Goal: Task Accomplishment & Management: Manage account settings

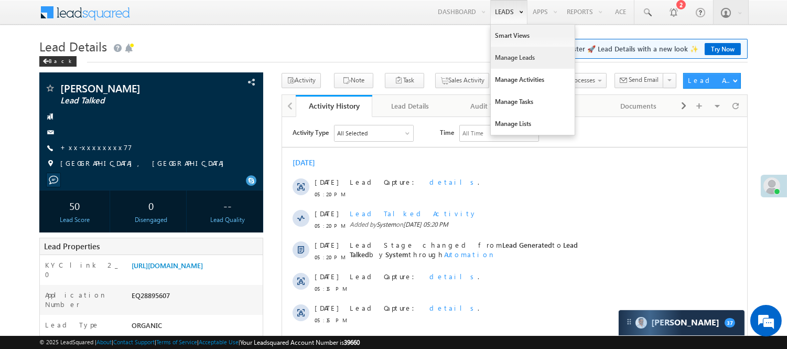
click at [517, 59] on link "Manage Leads" at bounding box center [533, 58] width 84 height 22
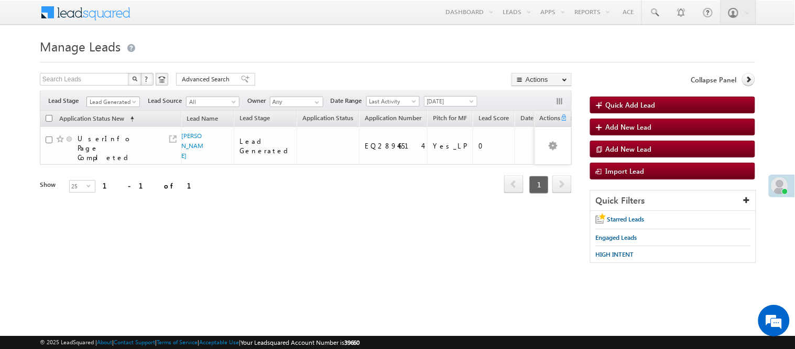
click at [109, 98] on span "Lead Generated" at bounding box center [112, 101] width 50 height 9
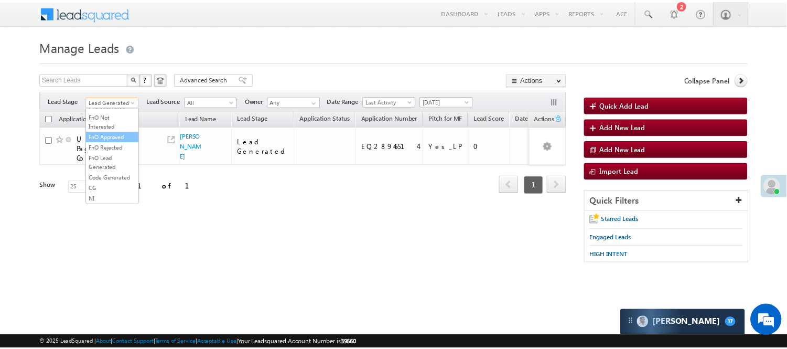
scroll to position [233, 0]
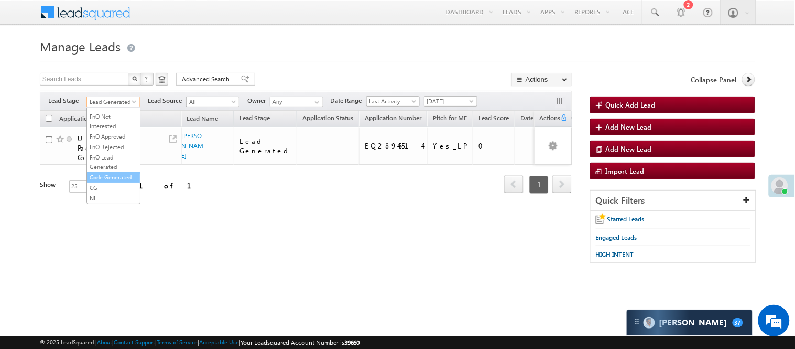
click at [115, 182] on link "Code Generated" at bounding box center [113, 176] width 53 height 9
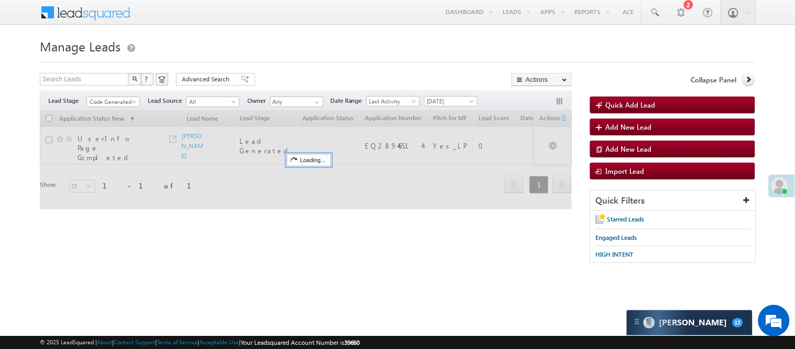
click at [339, 53] on h1 "Manage Leads" at bounding box center [398, 45] width 716 height 20
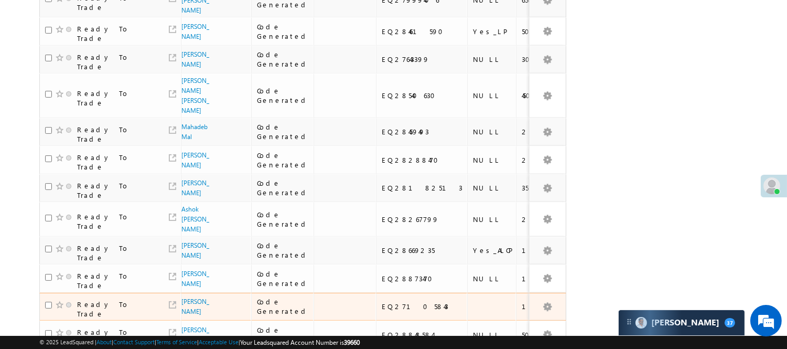
scroll to position [559, 0]
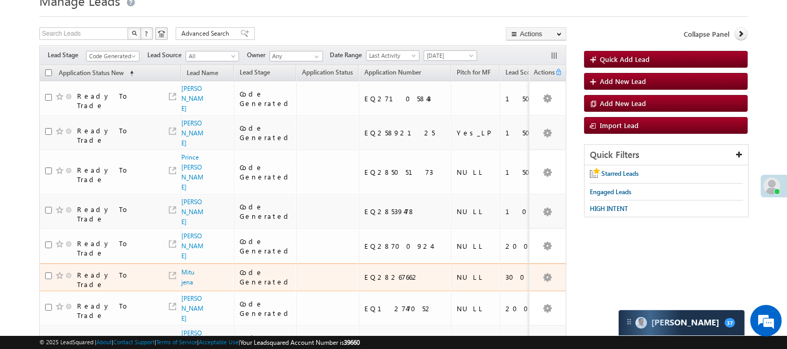
scroll to position [35, 0]
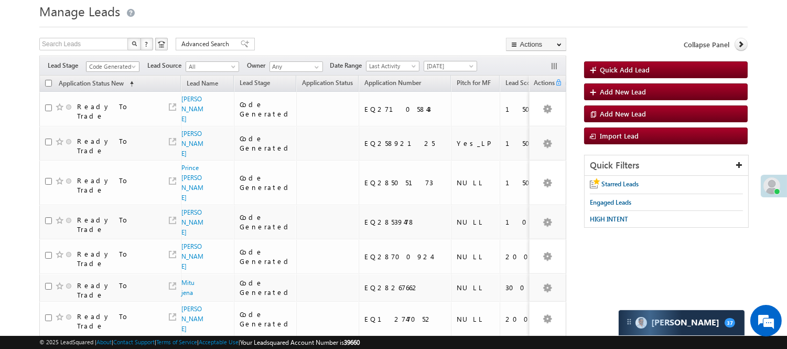
click at [120, 69] on span "Code Generated" at bounding box center [111, 66] width 50 height 9
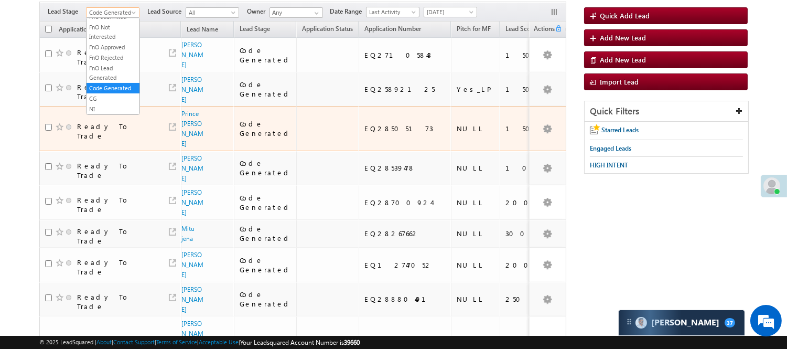
scroll to position [93, 0]
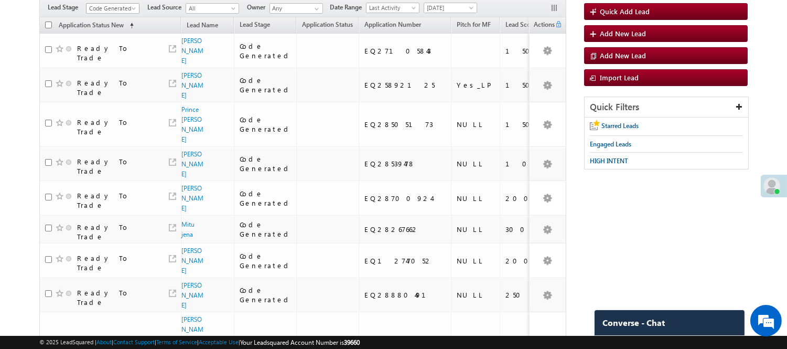
click at [117, 3] on link "Code Generated" at bounding box center [112, 8] width 53 height 10
click at [107, 34] on link "Lead Generated" at bounding box center [112, 30] width 53 height 9
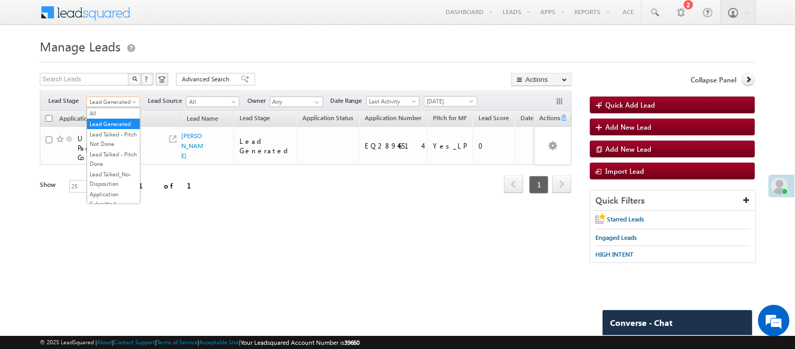
click at [115, 102] on span "Lead Generated" at bounding box center [112, 101] width 50 height 9
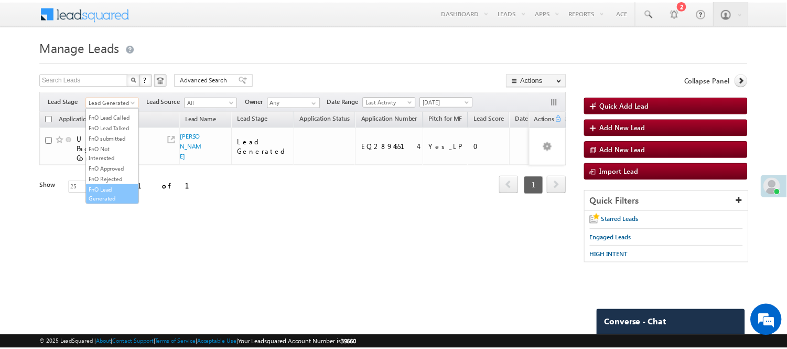
scroll to position [260, 0]
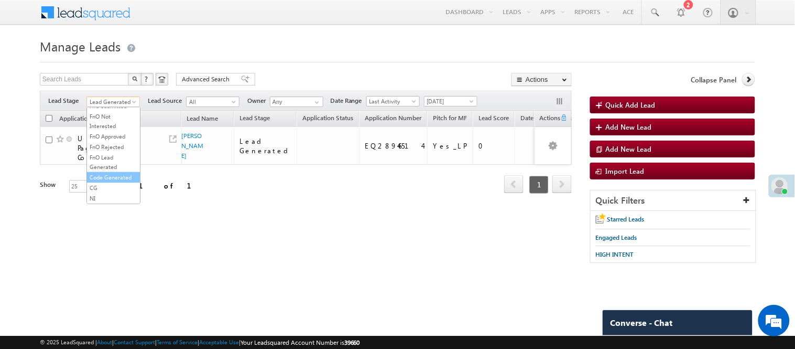
drag, startPoint x: 103, startPoint y: 161, endPoint x: 114, endPoint y: 177, distance: 18.9
click at [114, 177] on ul "All Lead Generated Lead Talked - Pitch Not Done Lead Talked - Pitch Done Lead T…" at bounding box center [113, 155] width 54 height 96
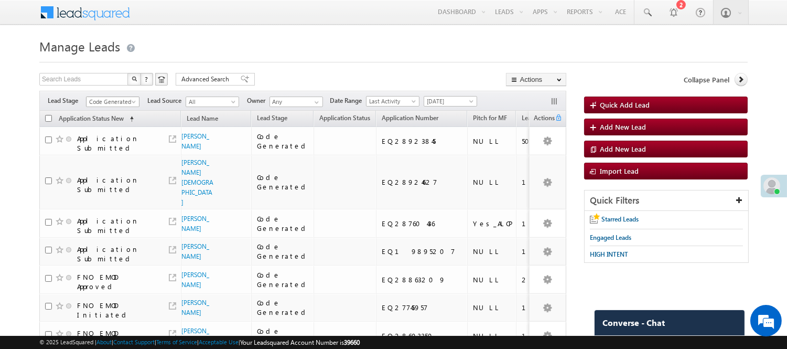
click at [112, 101] on span "Code Generated" at bounding box center [111, 101] width 50 height 9
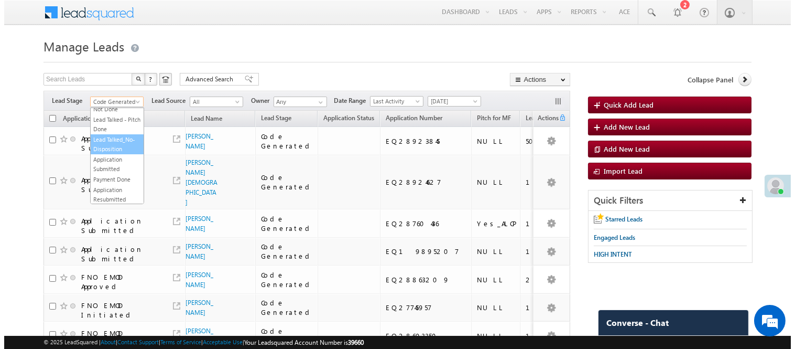
scroll to position [0, 0]
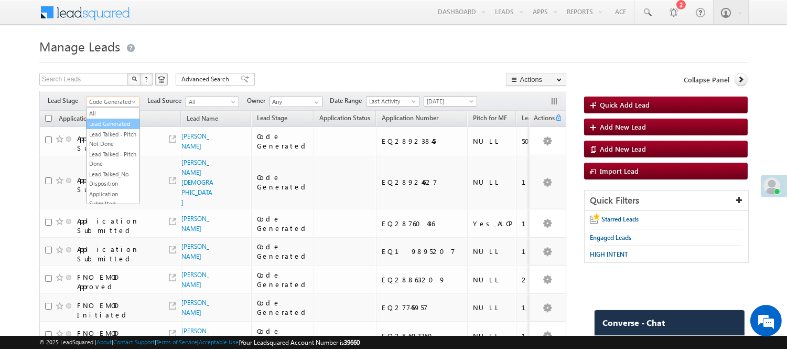
click at [95, 128] on link "Lead Generated" at bounding box center [112, 123] width 53 height 9
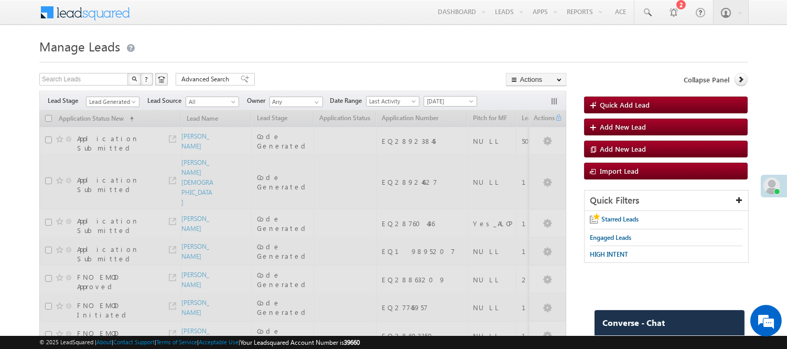
click at [116, 101] on span "Lead Generated" at bounding box center [111, 101] width 50 height 9
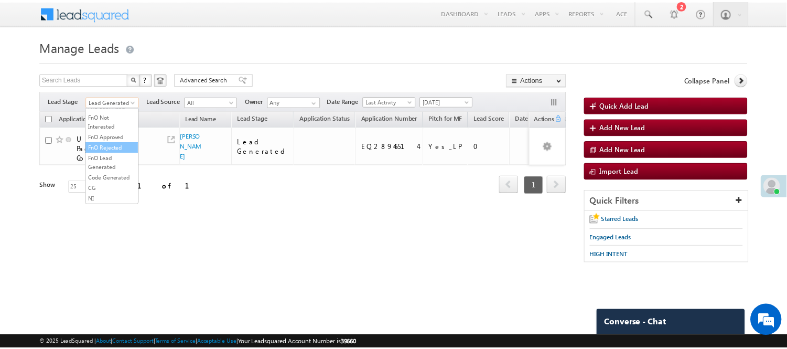
scroll to position [260, 0]
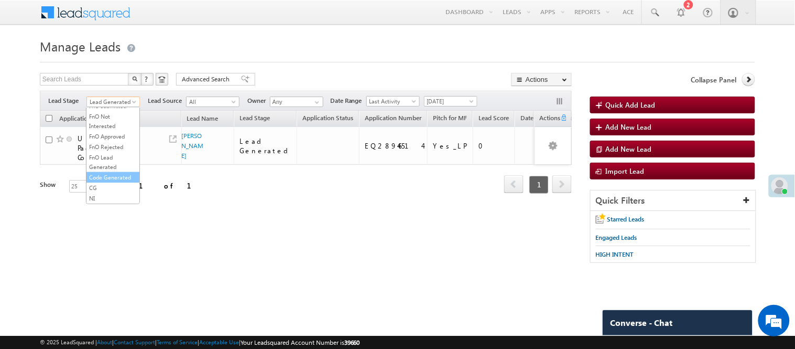
click at [108, 176] on link "Code Generated" at bounding box center [112, 176] width 53 height 9
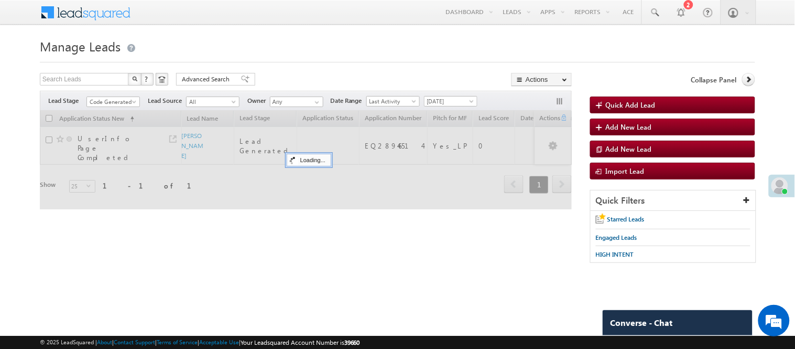
click at [277, 68] on form "Manage Leads Quick Add Lead Search Leads X ? 1 results found Advanced Search Ad…" at bounding box center [398, 154] width 716 height 238
click at [106, 99] on span "Code Generated" at bounding box center [112, 101] width 50 height 9
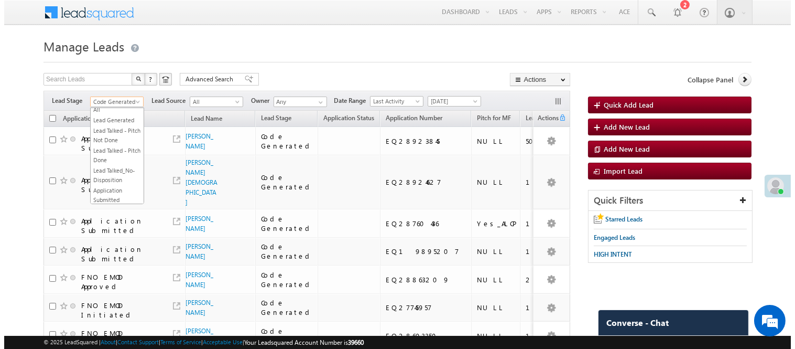
scroll to position [0, 0]
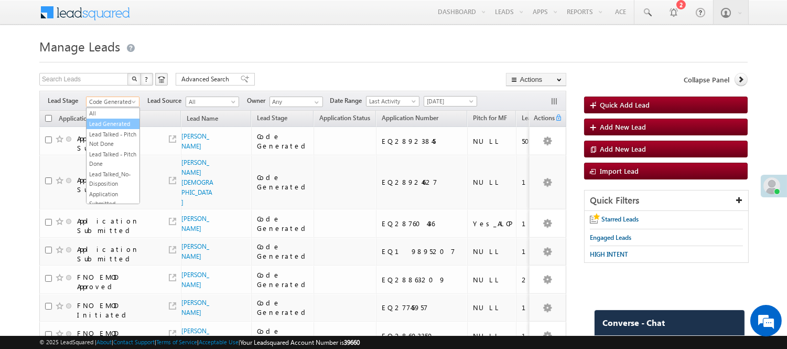
click at [114, 128] on link "Lead Generated" at bounding box center [112, 123] width 53 height 9
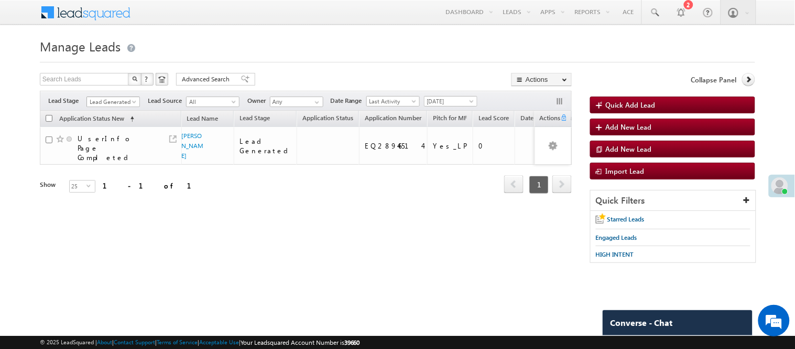
click at [110, 98] on span "Lead Generated" at bounding box center [112, 101] width 50 height 9
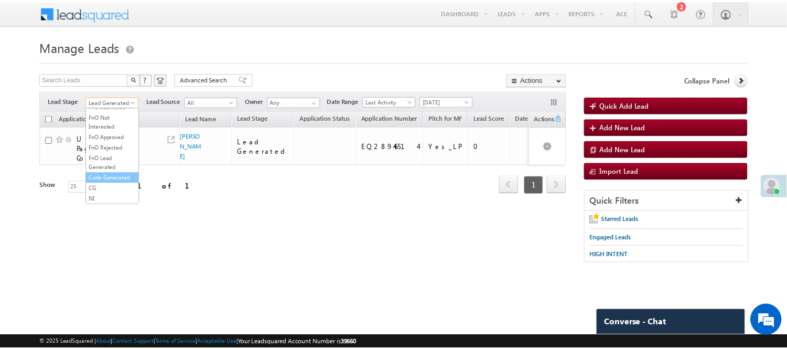
scroll to position [260, 0]
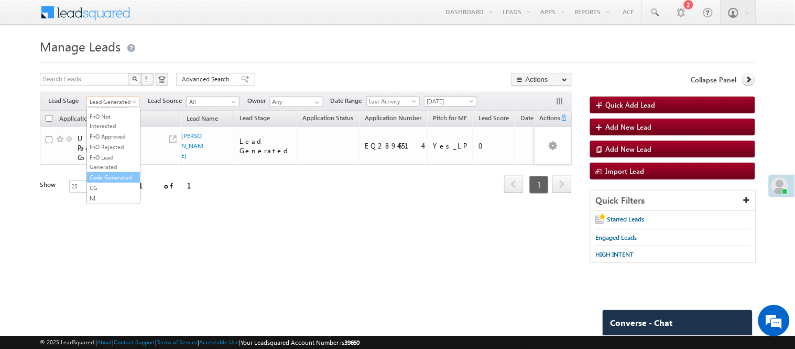
click at [107, 175] on link "Code Generated" at bounding box center [113, 176] width 53 height 9
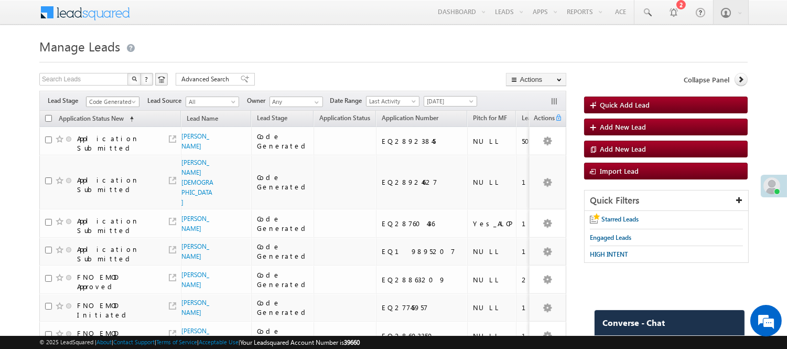
click at [112, 99] on span "Code Generated" at bounding box center [111, 101] width 50 height 9
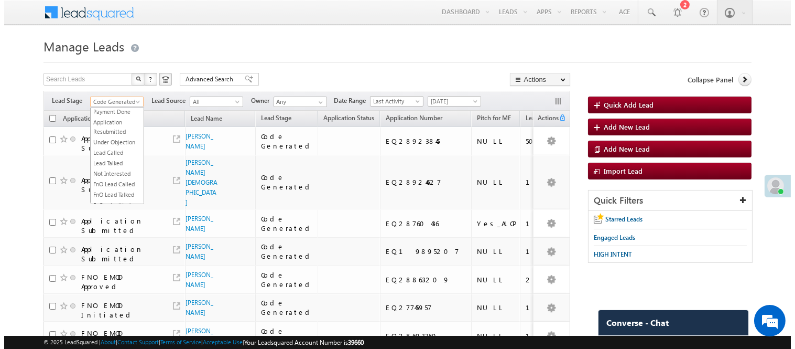
scroll to position [116, 0]
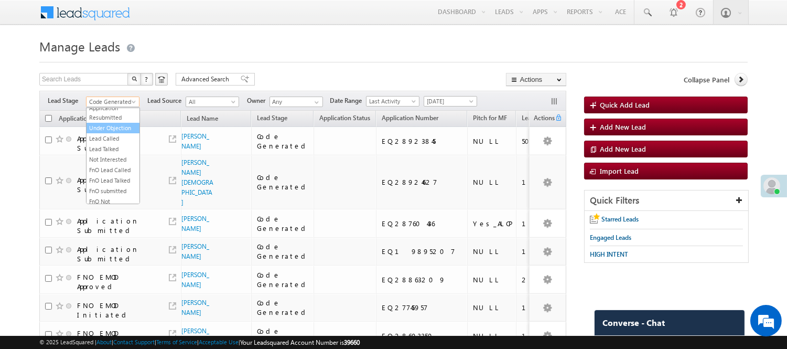
click at [109, 133] on link "Under Objection" at bounding box center [112, 127] width 53 height 9
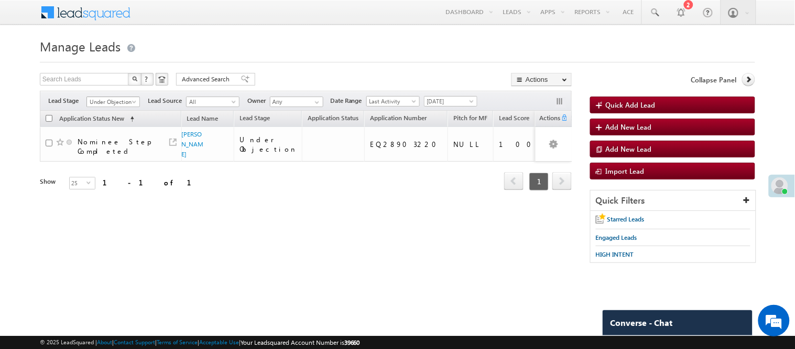
click at [118, 100] on span "Under Objection" at bounding box center [112, 101] width 50 height 9
click at [111, 102] on span "Under Objection" at bounding box center [112, 101] width 50 height 9
click at [108, 128] on link "Lead Generated" at bounding box center [113, 123] width 53 height 9
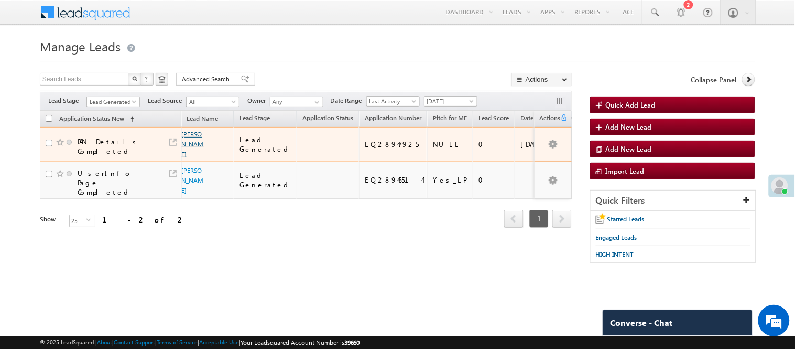
click at [184, 140] on link "Narottambhai patel" at bounding box center [193, 144] width 22 height 28
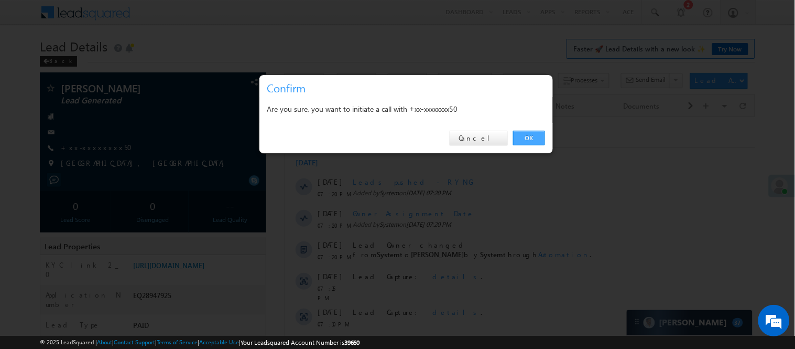
click at [535, 132] on link "OK" at bounding box center [529, 138] width 32 height 15
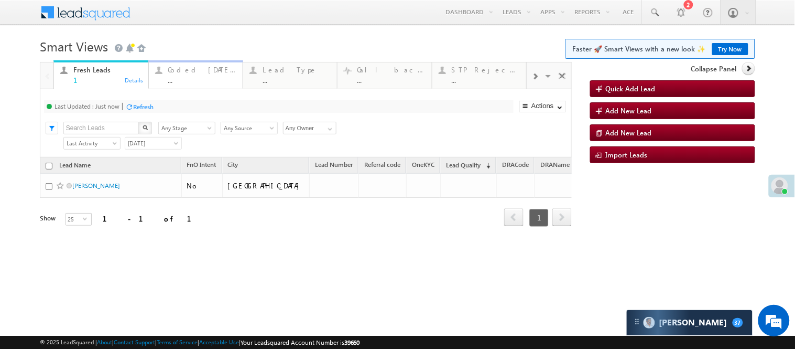
click at [182, 68] on div "Coded [DATE]" at bounding box center [202, 70] width 68 height 8
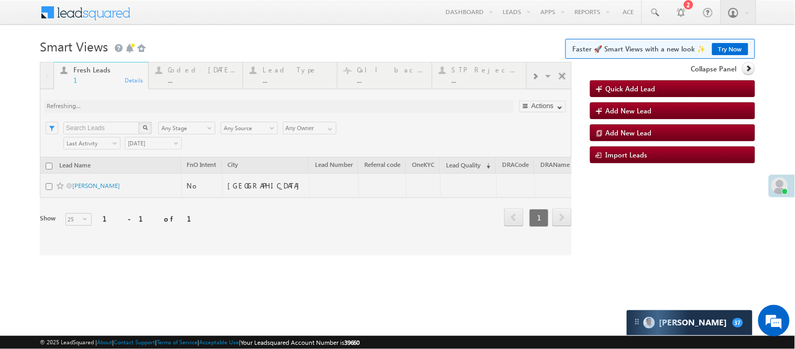
click at [194, 84] on div at bounding box center [306, 158] width 532 height 193
click at [193, 82] on div at bounding box center [306, 158] width 532 height 193
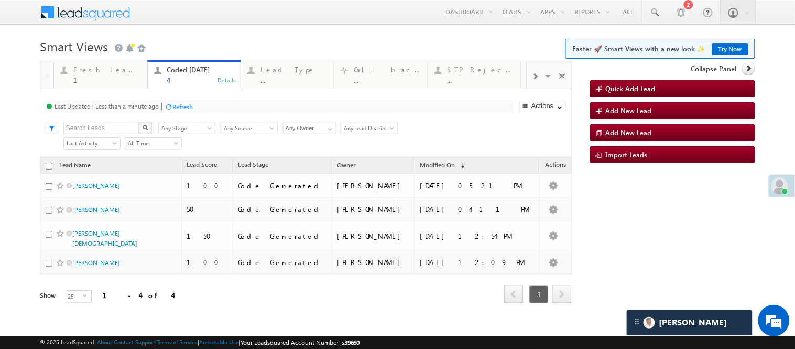
click at [218, 41] on h1 "Smart Views Getting Started Faster 🚀 Smart Views with a new look ✨ Try Now" at bounding box center [398, 45] width 716 height 20
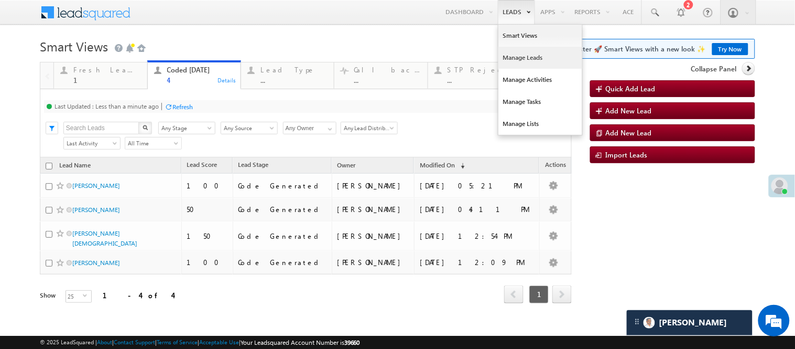
click at [520, 58] on link "Manage Leads" at bounding box center [541, 58] width 84 height 22
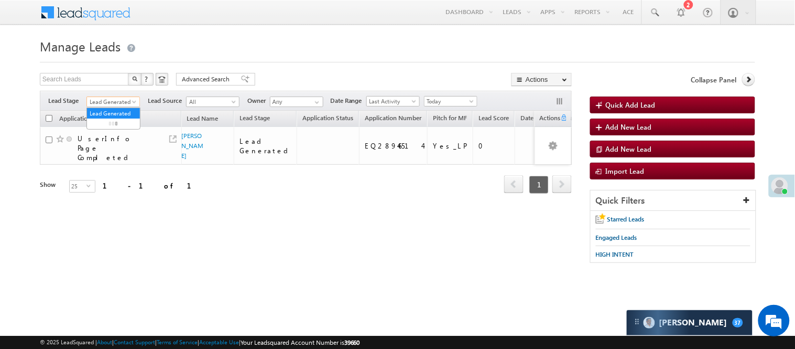
click at [116, 103] on span "Lead Generated" at bounding box center [112, 101] width 50 height 9
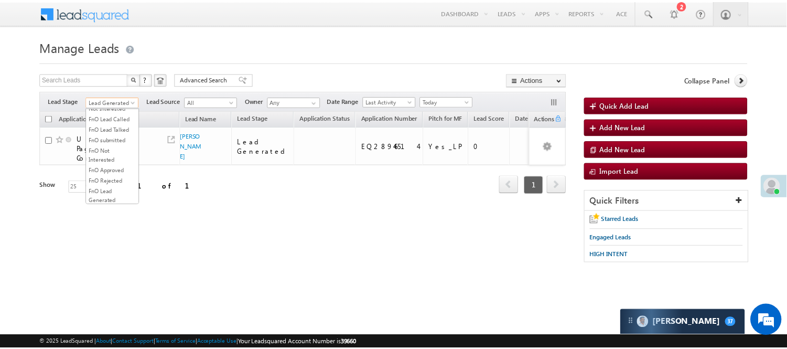
scroll to position [175, 0]
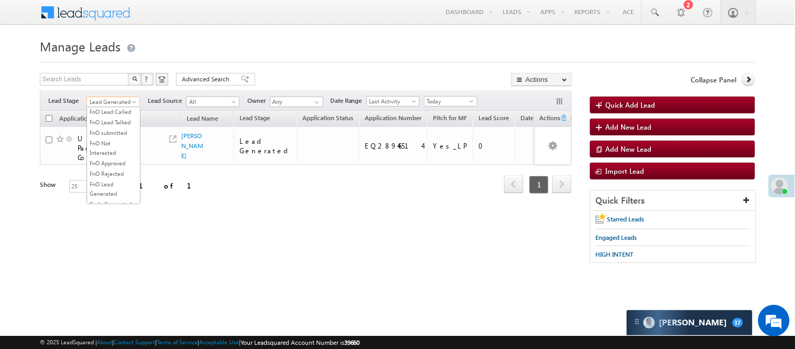
click at [103, 85] on link "Lead Called" at bounding box center [113, 79] width 53 height 9
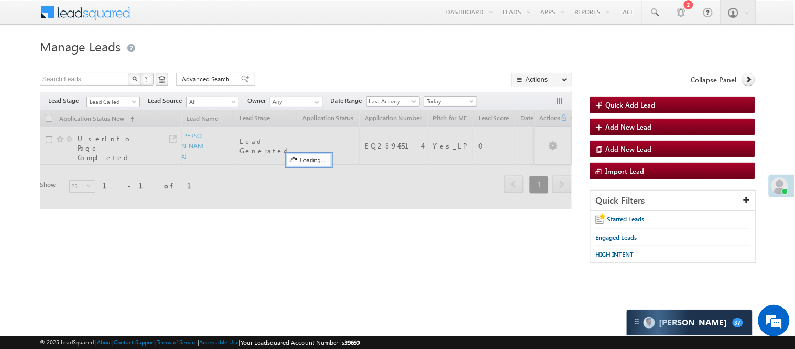
click at [319, 42] on h1 "Manage Leads" at bounding box center [398, 45] width 716 height 20
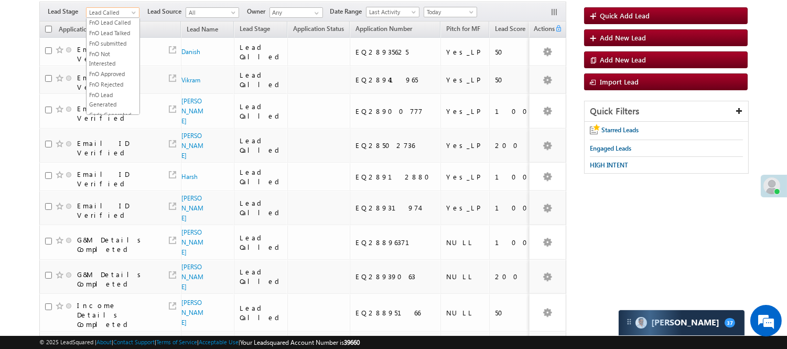
scroll to position [171, 0]
click at [114, 12] on span "Lead Called" at bounding box center [111, 12] width 50 height 9
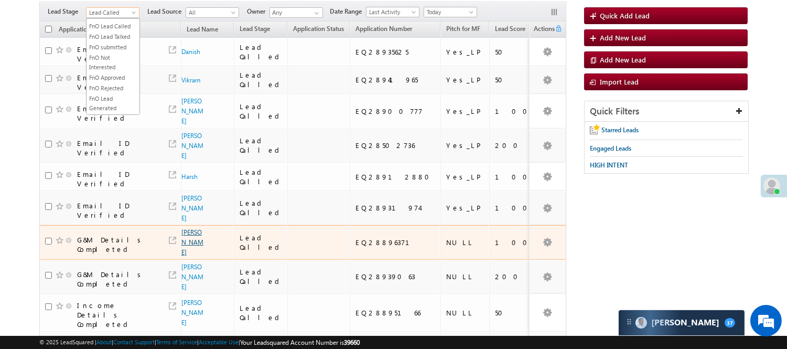
click at [188, 235] on link "Sonali Pal" at bounding box center [192, 242] width 22 height 28
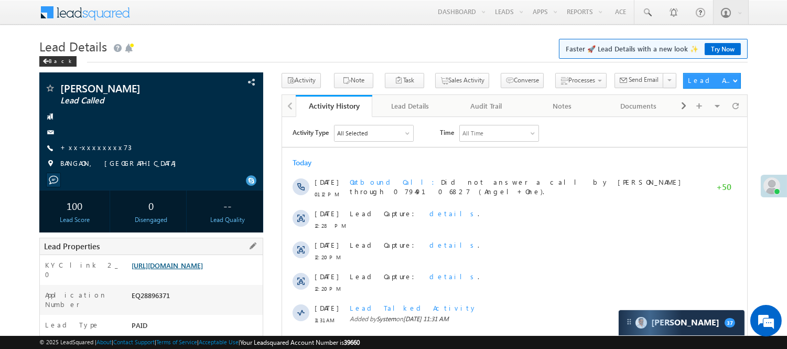
click at [203, 268] on link "[URL][DOMAIN_NAME]" at bounding box center [167, 265] width 71 height 9
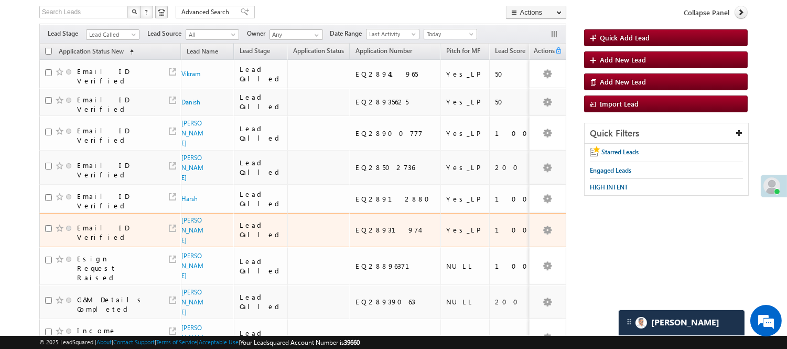
scroll to position [58, 0]
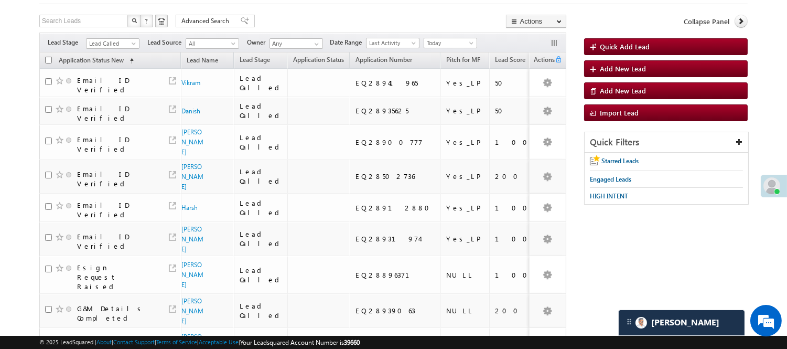
click at [115, 36] on div "Filters Lead Stage Lead Called Lead Called Lead Source All All Owner Any Any Da…" at bounding box center [302, 43] width 527 height 20
click at [116, 41] on span "Lead Called" at bounding box center [111, 43] width 50 height 9
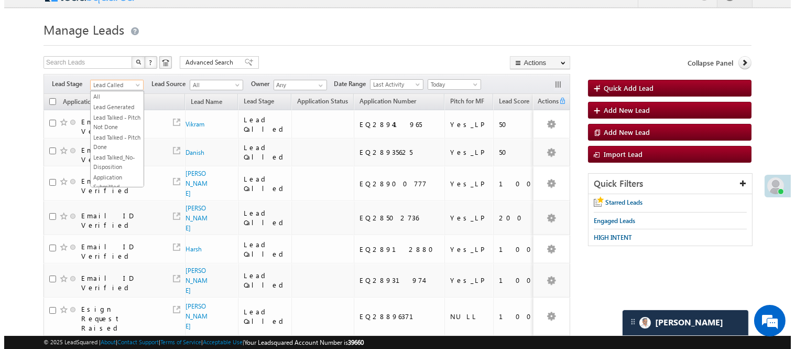
scroll to position [0, 0]
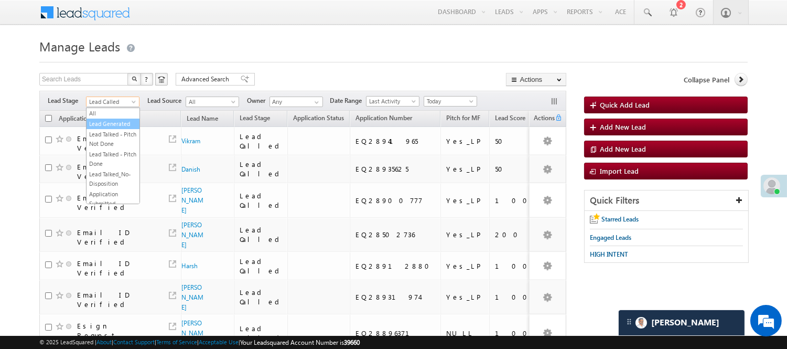
click at [101, 128] on link "Lead Generated" at bounding box center [112, 123] width 53 height 9
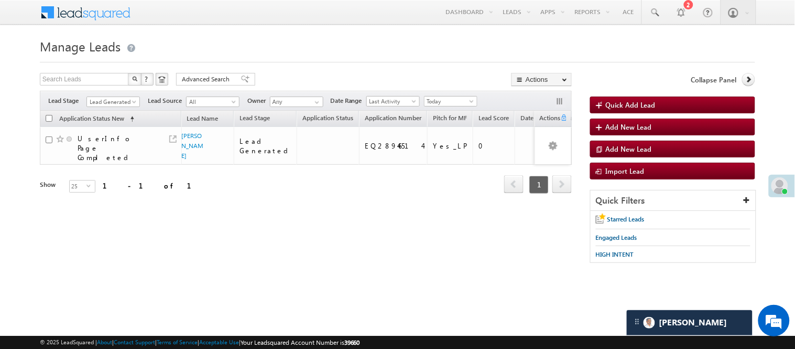
click at [116, 94] on div "Filters Lead Stage All Lead Generated Lead Talked - Pitch Not Done Lead Talked …" at bounding box center [306, 101] width 532 height 20
click at [117, 97] on span "Lead Generated" at bounding box center [112, 101] width 50 height 9
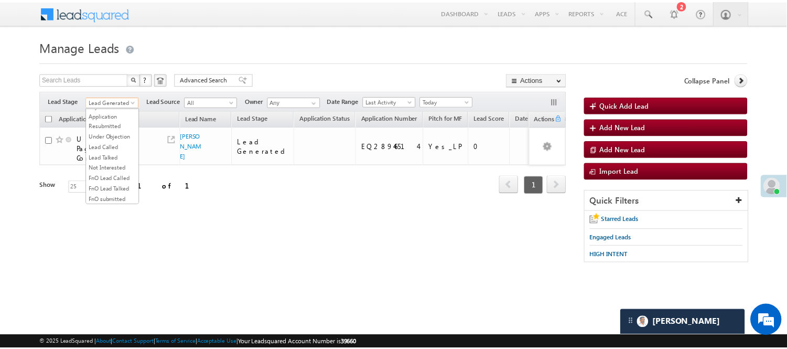
scroll to position [116, 0]
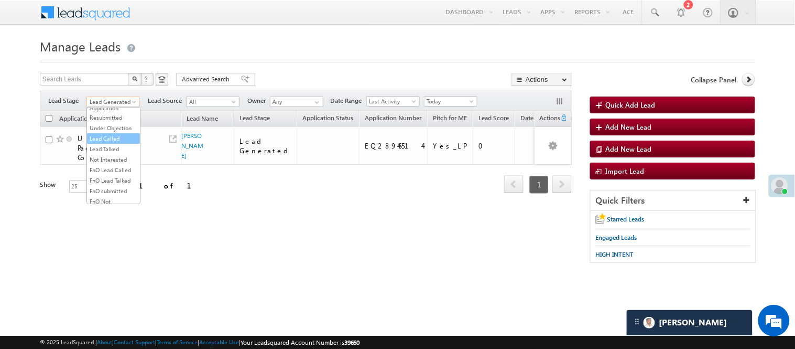
click at [118, 143] on link "Lead Called" at bounding box center [113, 138] width 53 height 9
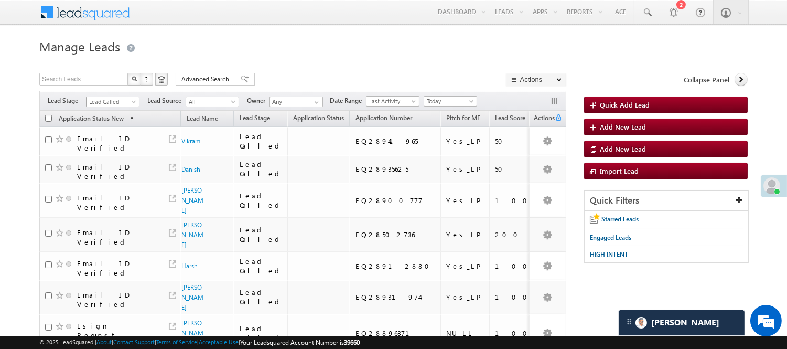
click at [114, 102] on span "Lead Called" at bounding box center [111, 101] width 50 height 9
click at [102, 172] on link "Code Generated" at bounding box center [112, 176] width 53 height 9
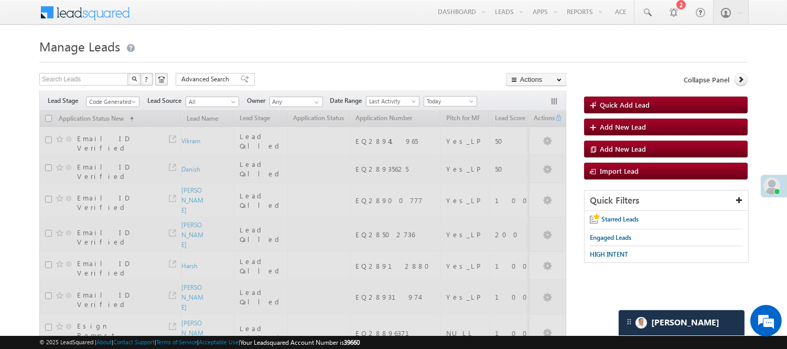
click at [274, 80] on div "Search Leads X ? 15 results found Advanced Search Advanced Search Advanced sear…" at bounding box center [302, 80] width 527 height 15
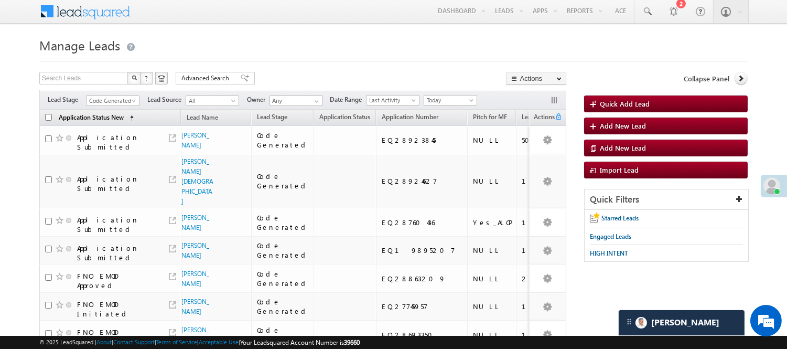
scroll to position [0, 0]
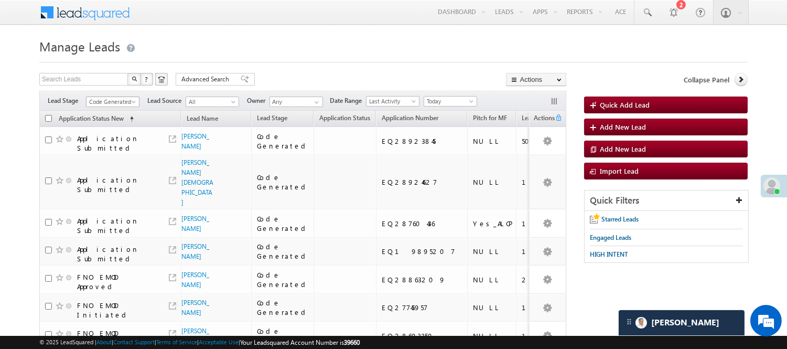
click at [107, 101] on span "Code Generated" at bounding box center [111, 101] width 50 height 9
click at [108, 127] on link "Lead Generated" at bounding box center [112, 123] width 53 height 9
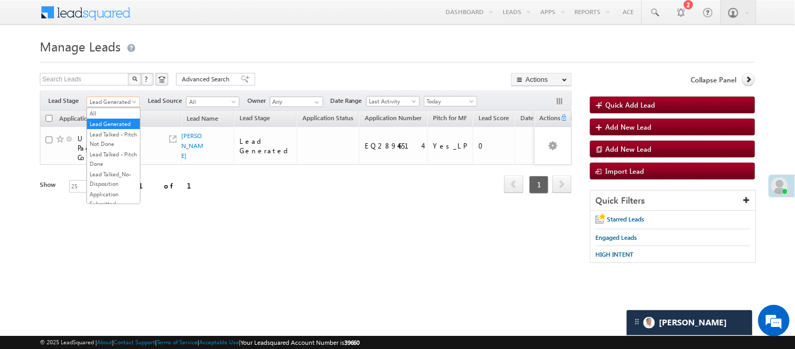
click at [114, 105] on span "Lead Generated" at bounding box center [112, 101] width 50 height 9
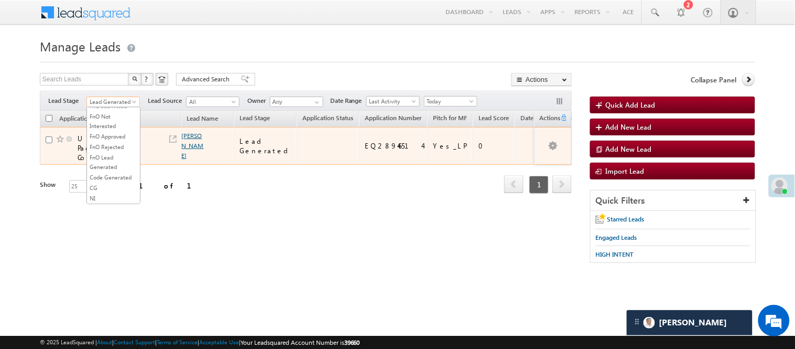
click at [185, 134] on link "[PERSON_NAME]" at bounding box center [193, 146] width 22 height 28
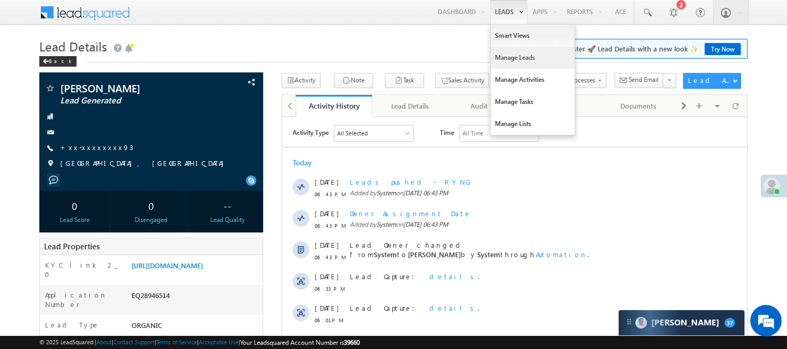
click at [530, 57] on link "Manage Leads" at bounding box center [533, 58] width 84 height 22
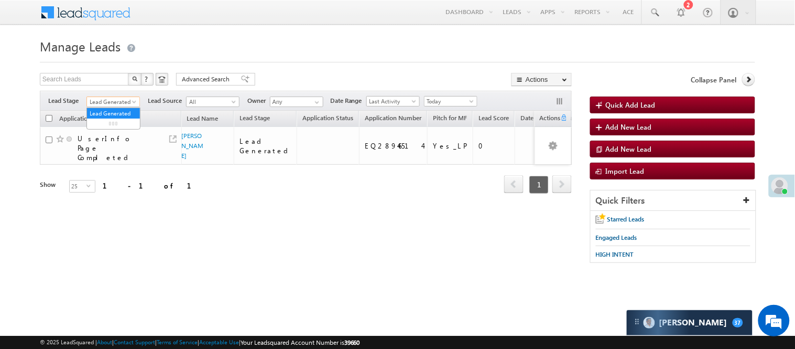
click at [111, 100] on span "Lead Generated" at bounding box center [112, 101] width 50 height 9
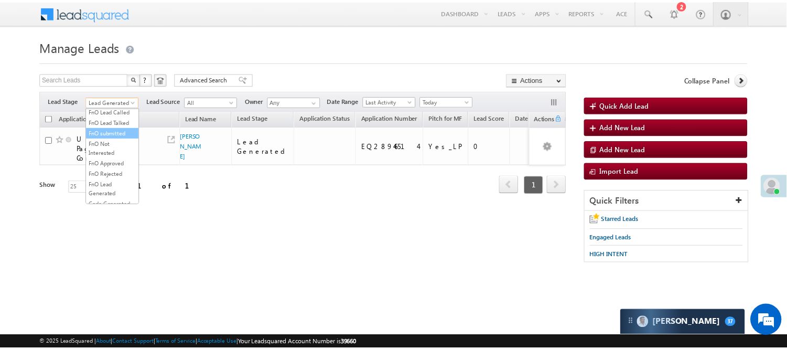
scroll to position [260, 0]
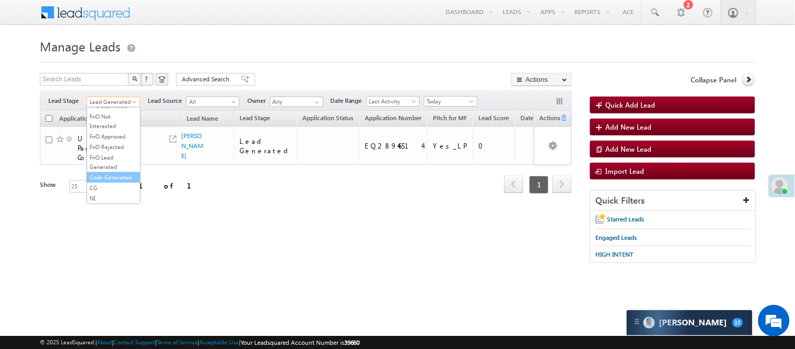
click at [114, 175] on link "Code Generated" at bounding box center [113, 176] width 53 height 9
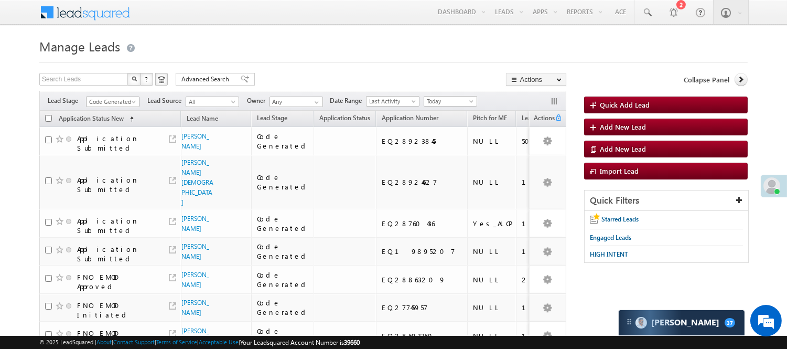
click at [123, 102] on span "Code Generated" at bounding box center [111, 101] width 50 height 9
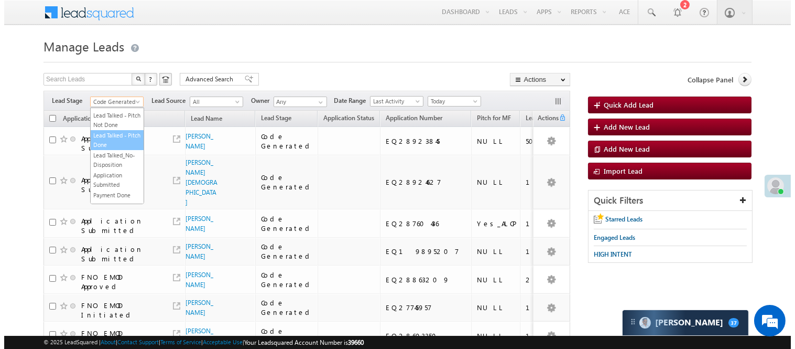
scroll to position [0, 0]
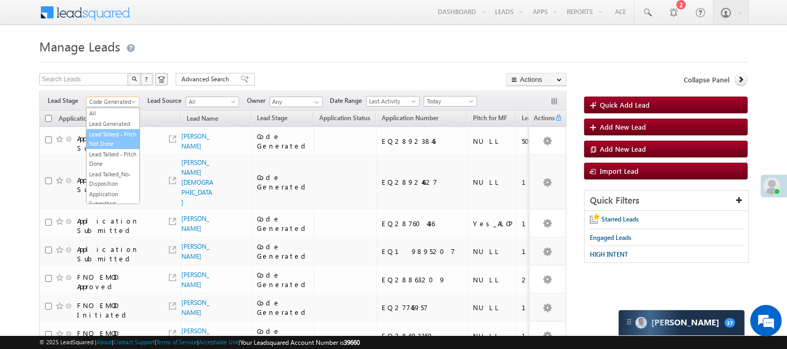
click at [113, 142] on link "Lead Talked - Pitch Not Done" at bounding box center [112, 138] width 53 height 19
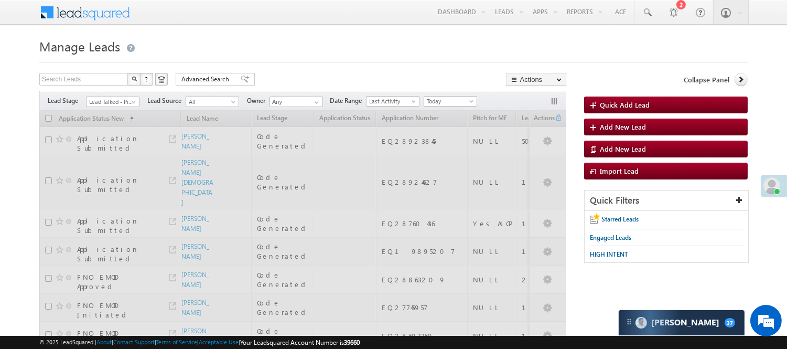
drag, startPoint x: 113, startPoint y: 142, endPoint x: 116, endPoint y: 135, distance: 7.7
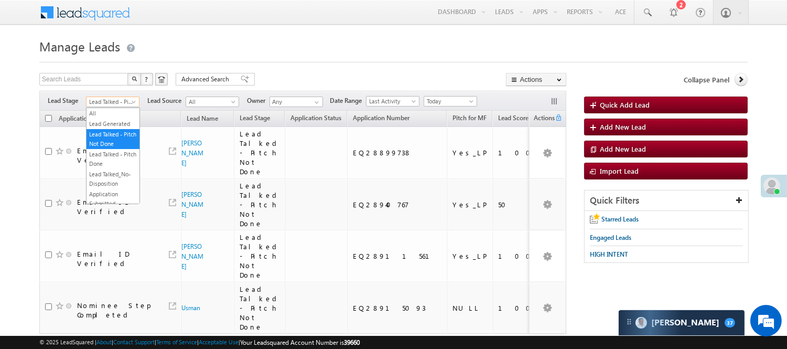
click at [118, 99] on span "Lead Talked - Pitch Not Done" at bounding box center [111, 101] width 50 height 9
click at [109, 127] on link "Lead Generated" at bounding box center [112, 123] width 53 height 9
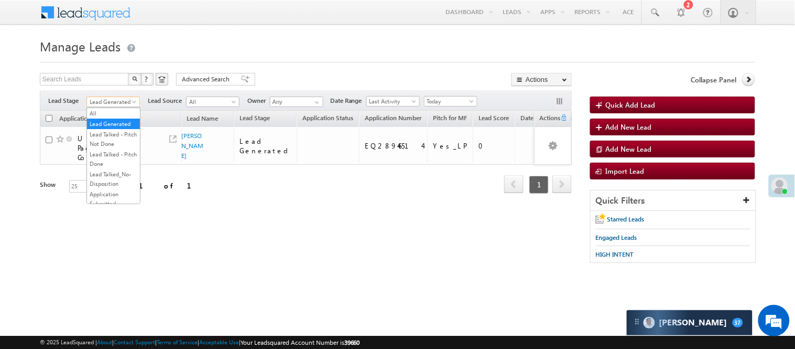
click at [114, 101] on span "Lead Generated" at bounding box center [112, 101] width 50 height 9
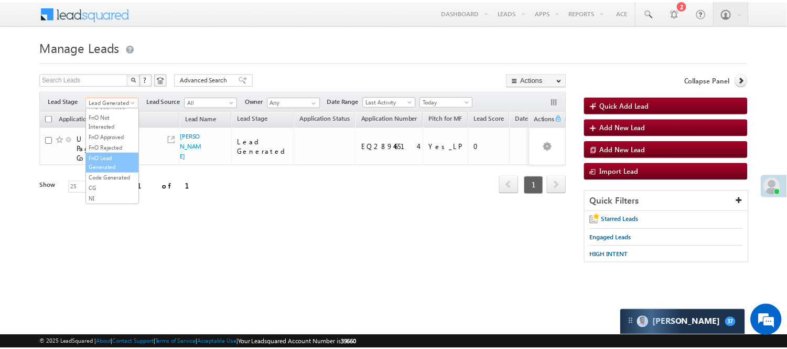
scroll to position [260, 0]
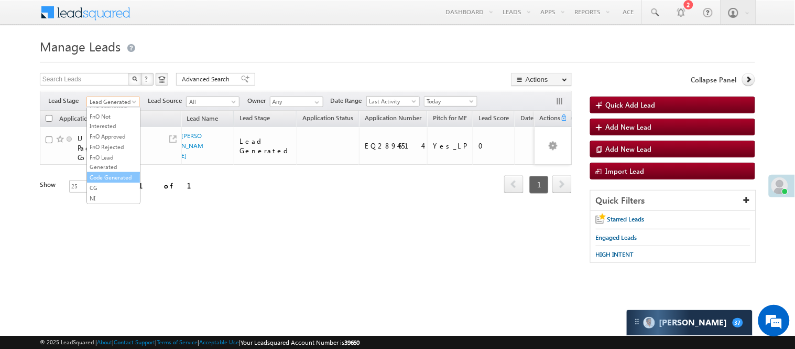
click at [125, 176] on link "Code Generated" at bounding box center [113, 176] width 53 height 9
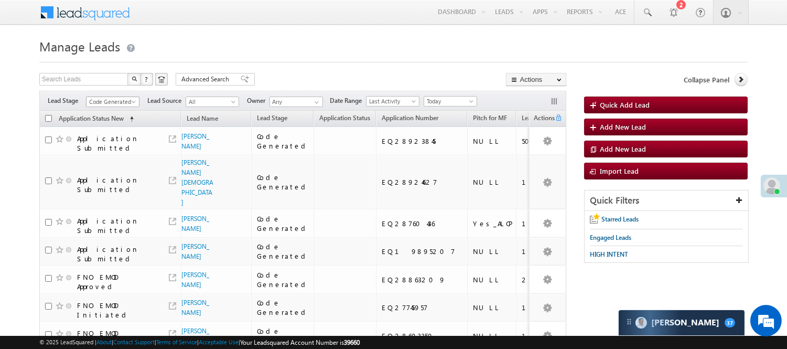
click at [103, 100] on span "Code Generated" at bounding box center [111, 101] width 50 height 9
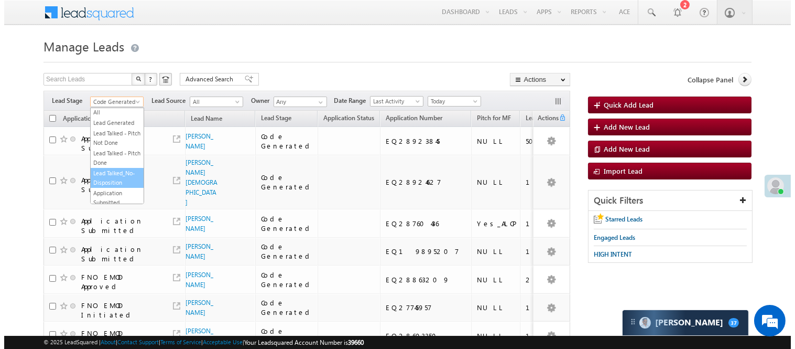
scroll to position [0, 0]
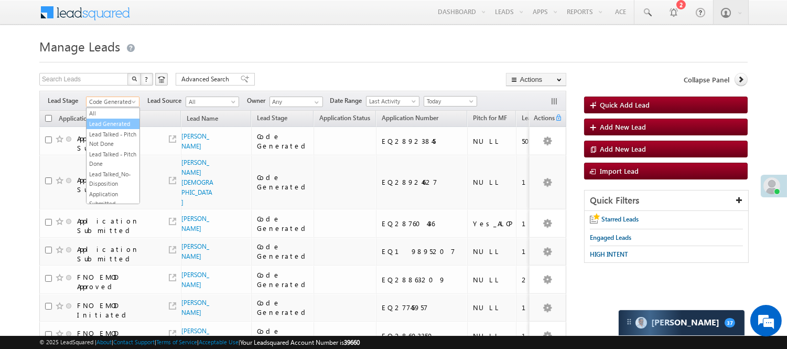
click at [103, 126] on link "Lead Generated" at bounding box center [112, 123] width 53 height 9
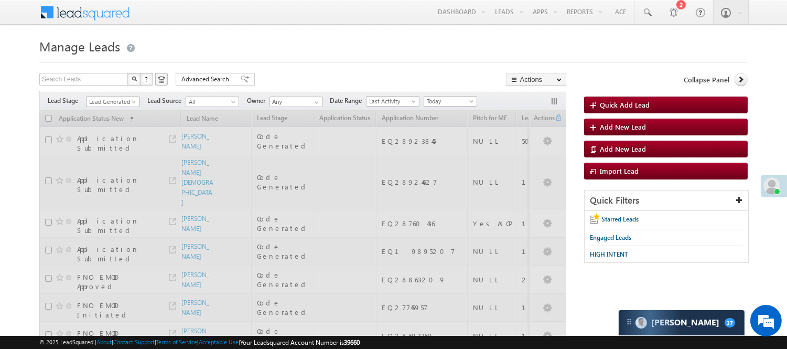
click at [113, 101] on span "Lead Generated" at bounding box center [111, 101] width 50 height 9
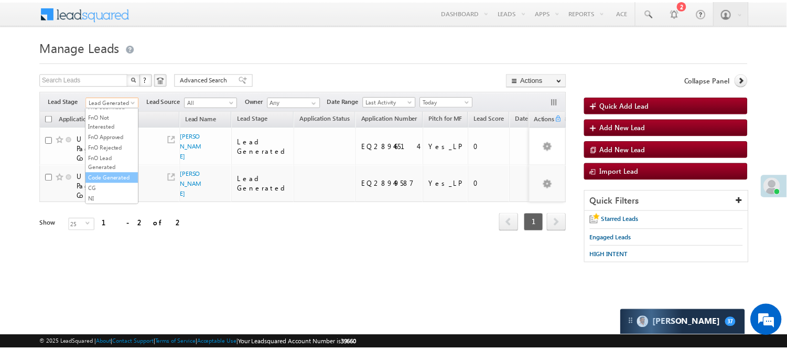
scroll to position [260, 0]
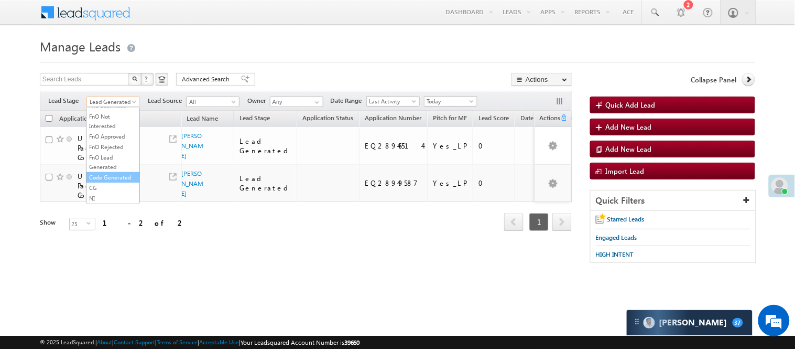
click at [111, 173] on link "Code Generated" at bounding box center [112, 176] width 53 height 9
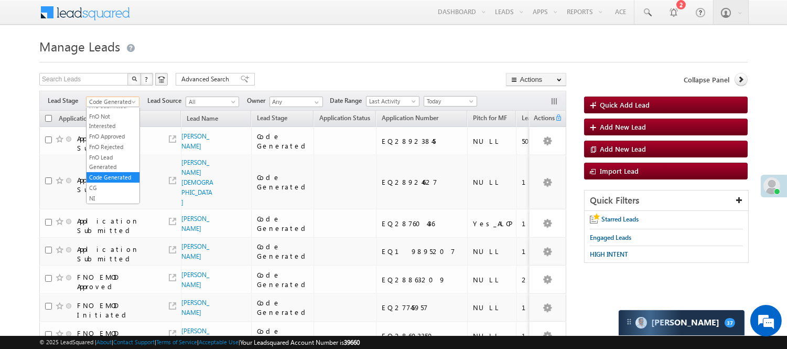
click at [103, 98] on span "Code Generated" at bounding box center [111, 101] width 50 height 9
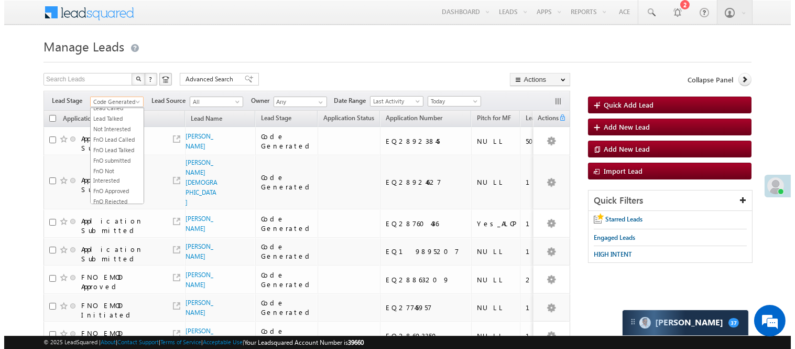
scroll to position [144, 0]
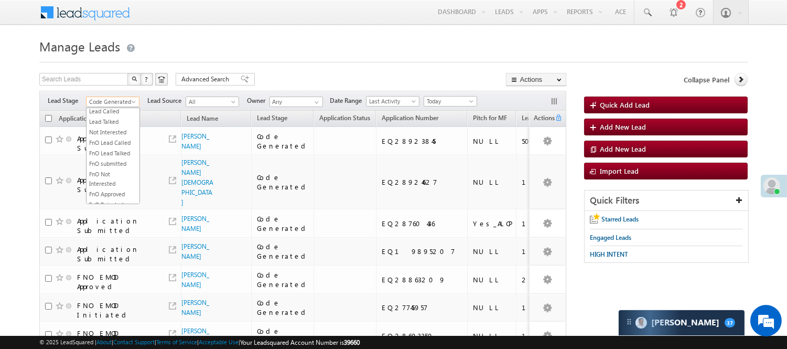
click at [106, 105] on link "Under Objection" at bounding box center [112, 100] width 53 height 9
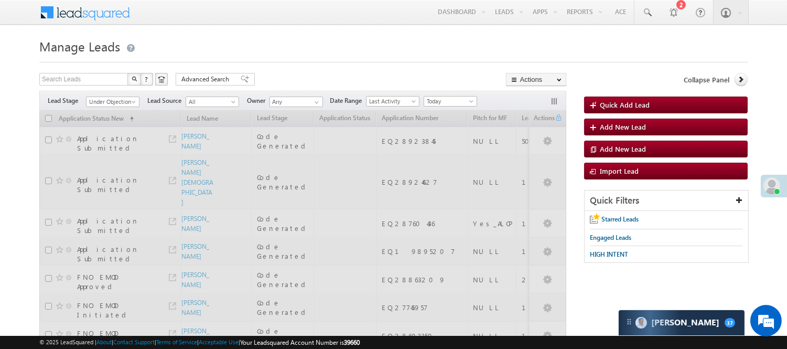
click at [117, 93] on div "Filters Lead Stage All Lead Generated Lead Talked - Pitch Not Done Lead Talked …" at bounding box center [302, 101] width 527 height 20
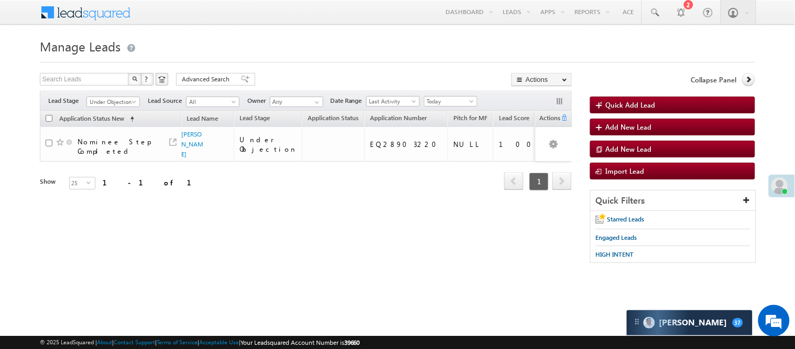
click at [113, 109] on div "Filters Lead Stage All Lead Generated Lead Talked - Pitch Not Done Lead Talked …" at bounding box center [306, 101] width 532 height 20
click at [114, 109] on div "Filters Lead Stage All Lead Generated Lead Talked - Pitch Not Done Lead Talked …" at bounding box center [306, 101] width 532 height 20
